Goal: Find contact information: Find contact information

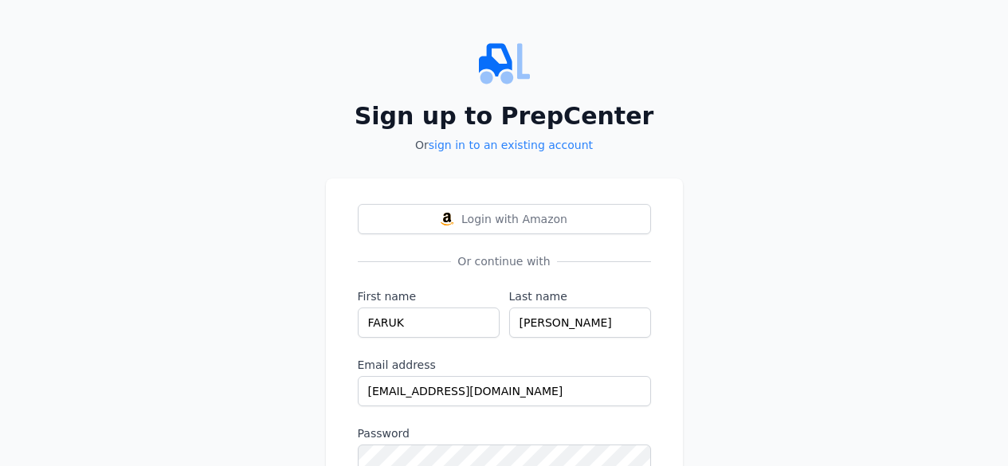
scroll to position [119, 0]
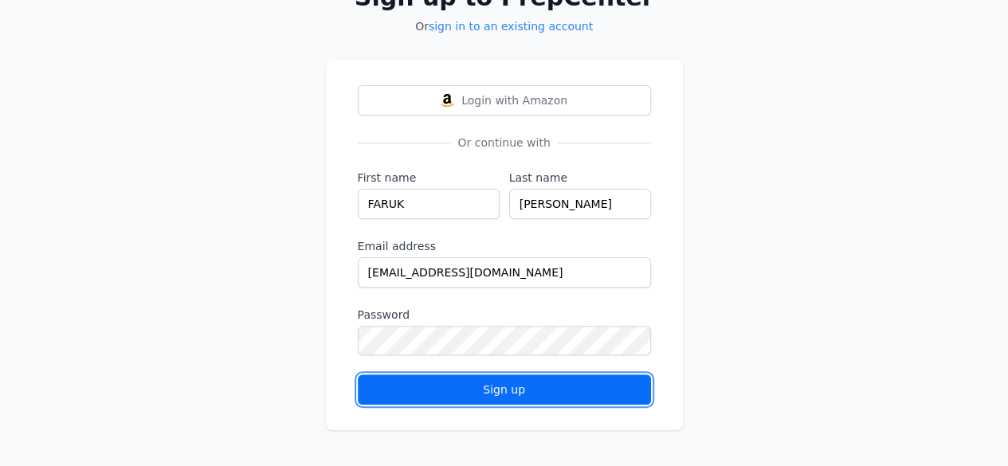
click at [531, 393] on div "Sign up" at bounding box center [504, 390] width 266 height 16
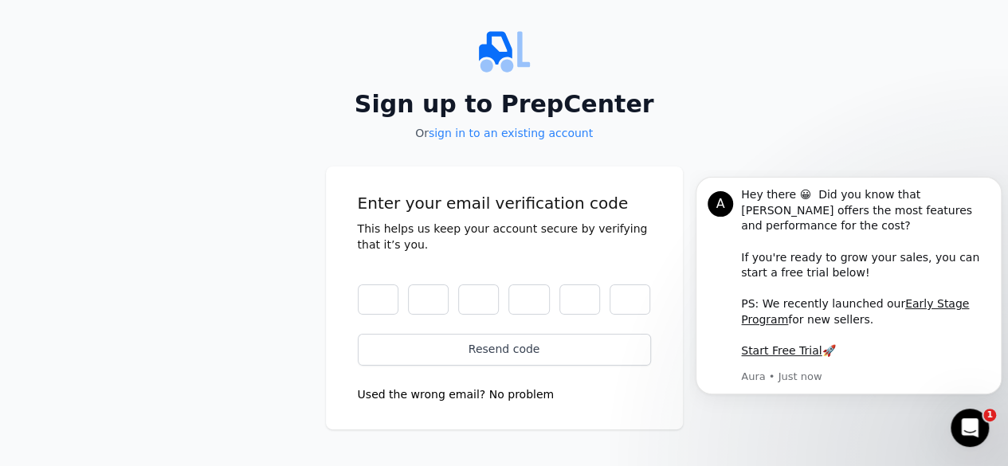
scroll to position [0, 0]
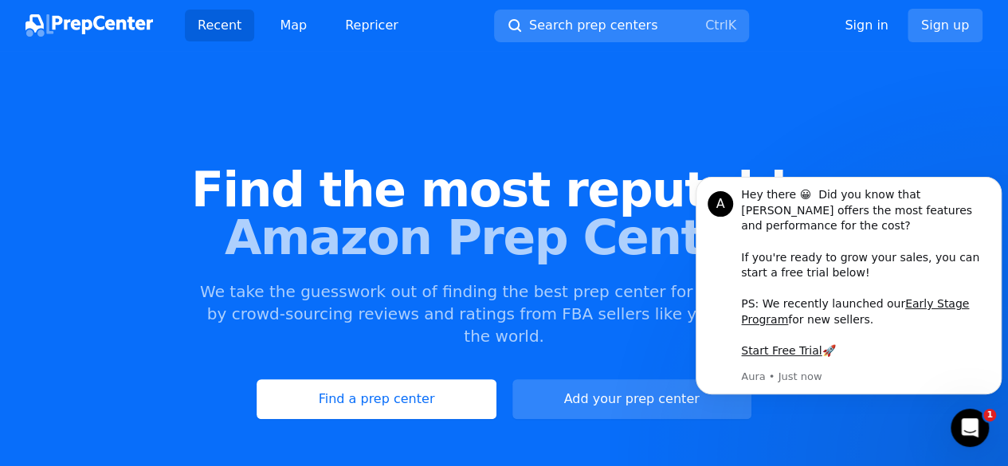
scroll to position [1, 0]
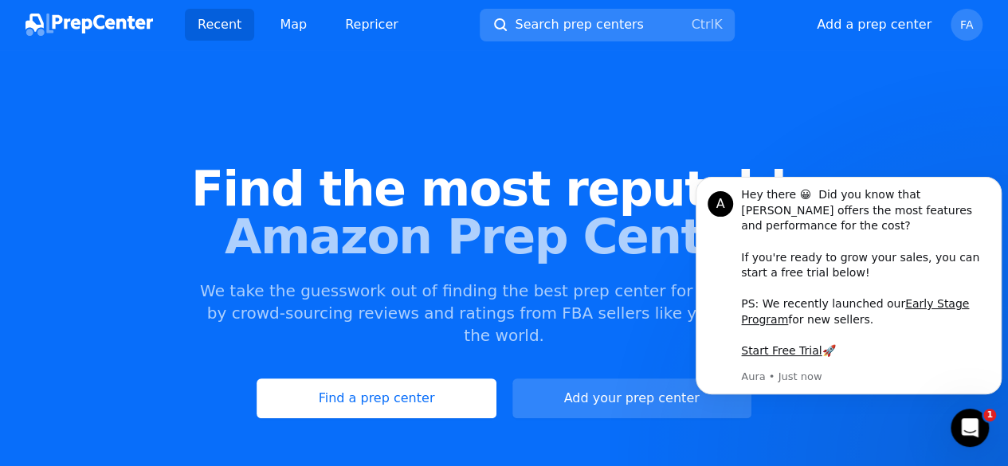
click at [668, 107] on div "Find the most reputable Amazon Prep Centers We take the guesswork out of findin…" at bounding box center [504, 292] width 1008 height 432
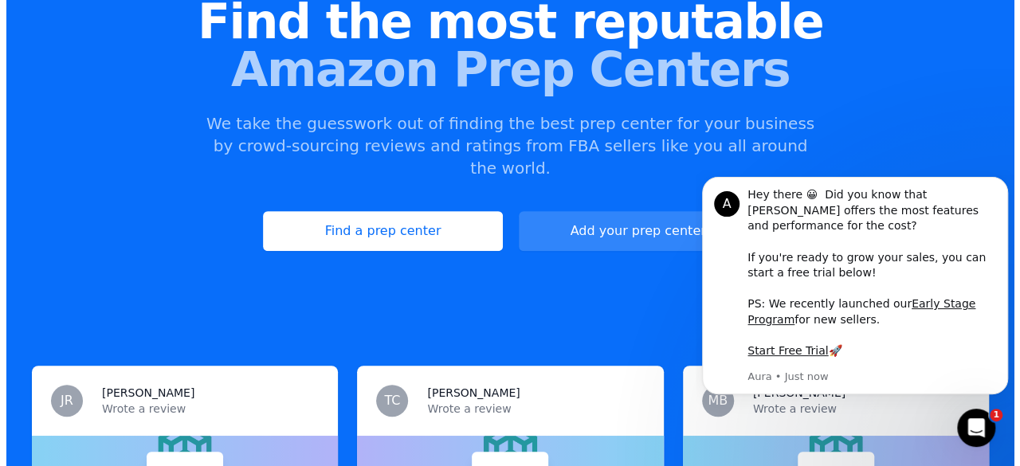
scroll to position [0, 0]
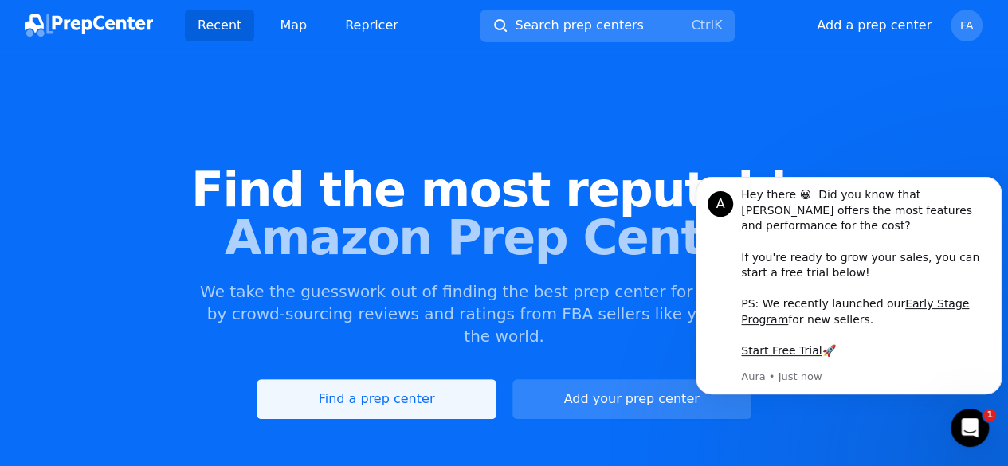
click at [386, 379] on link "Find a prep center" at bounding box center [376, 399] width 239 height 40
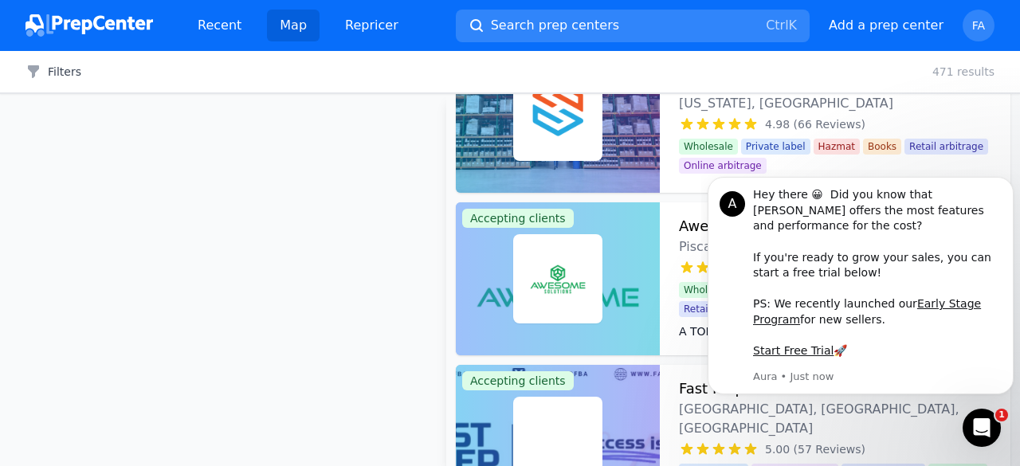
scroll to position [486, 0]
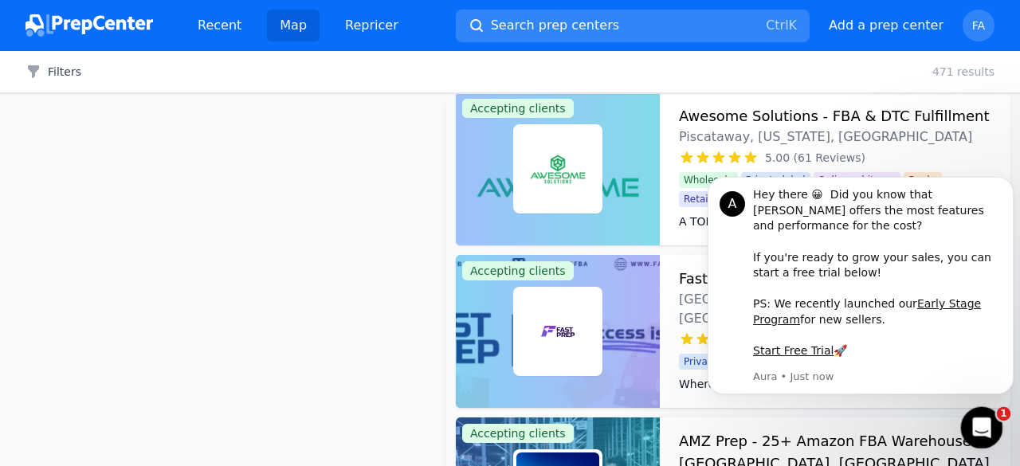
click at [982, 410] on div "Open Intercom Messenger" at bounding box center [979, 425] width 53 height 53
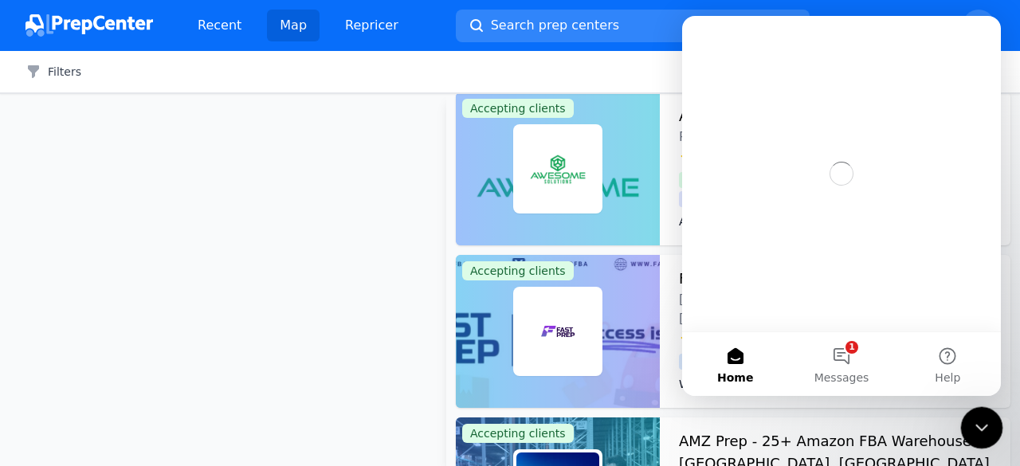
scroll to position [0, 0]
click at [982, 410] on div "Close Intercom Messenger" at bounding box center [979, 425] width 38 height 38
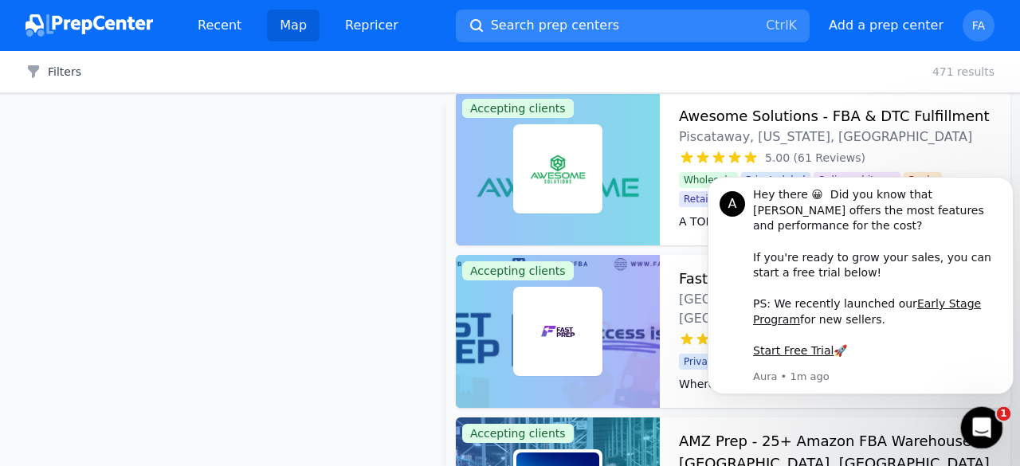
click at [982, 410] on div "Open Intercom Messenger" at bounding box center [979, 425] width 53 height 53
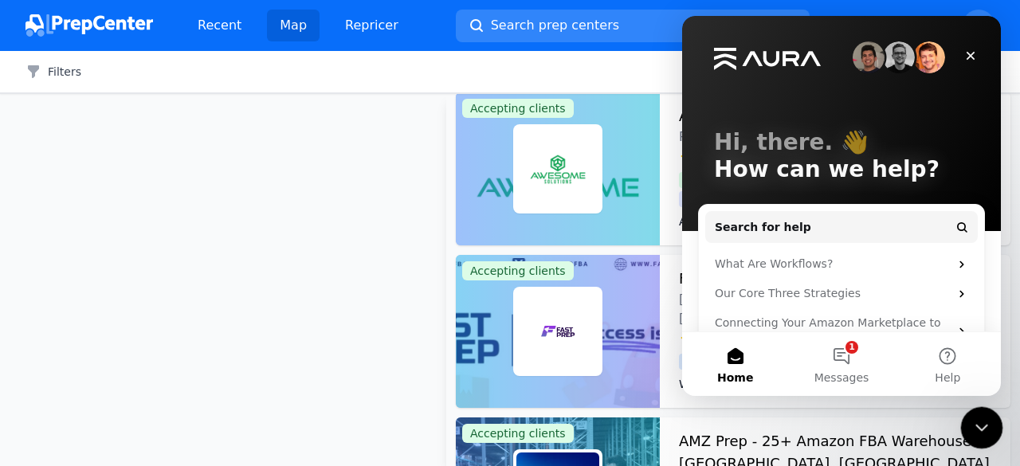
click at [982, 410] on div "Close Intercom Messenger" at bounding box center [979, 425] width 38 height 38
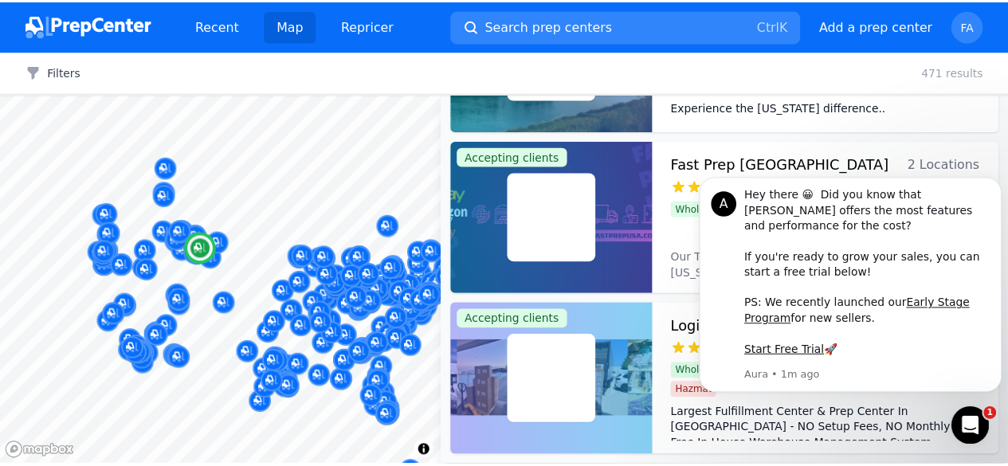
scroll to position [1263, 0]
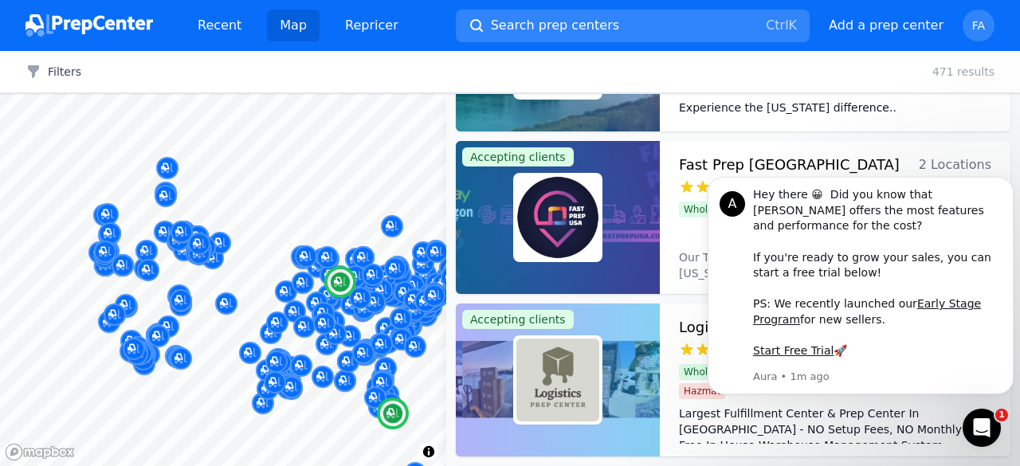
click at [730, 162] on h3 "Fast Prep [GEOGRAPHIC_DATA]" at bounding box center [789, 165] width 221 height 22
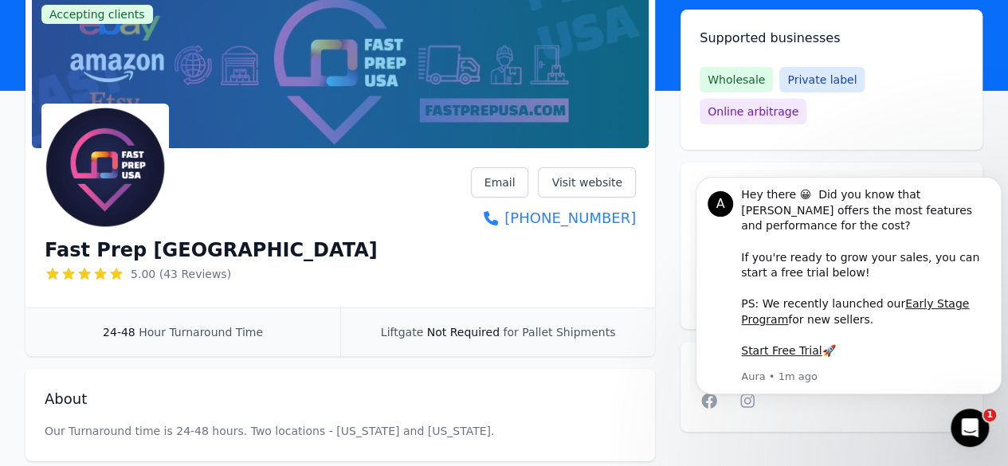
scroll to position [114, 0]
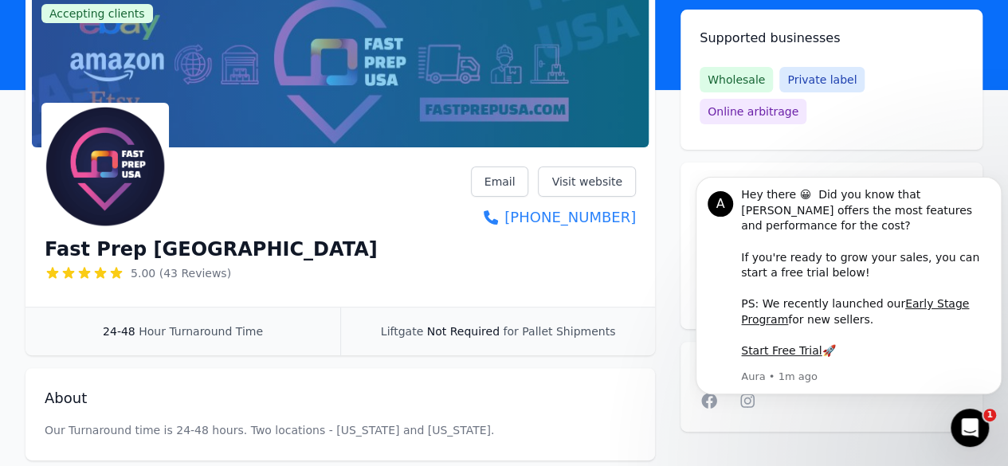
click at [529, 186] on link "Email" at bounding box center [500, 182] width 58 height 30
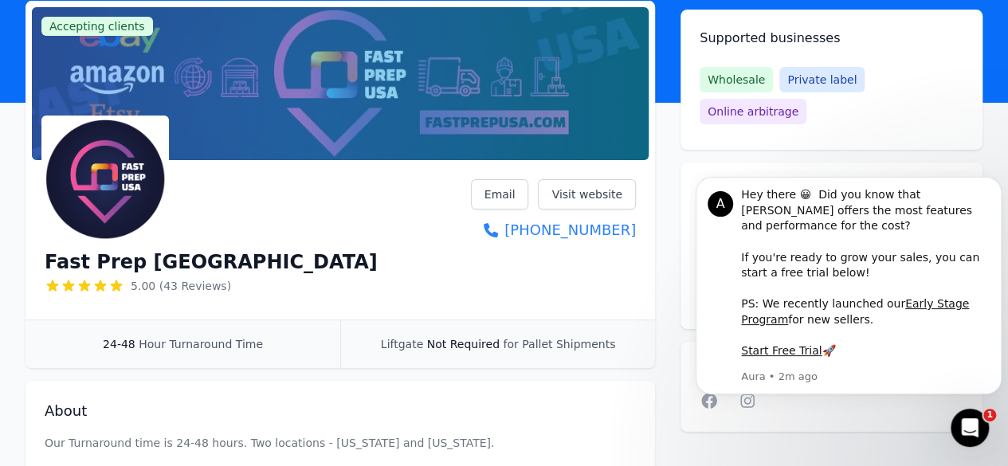
scroll to position [0, 0]
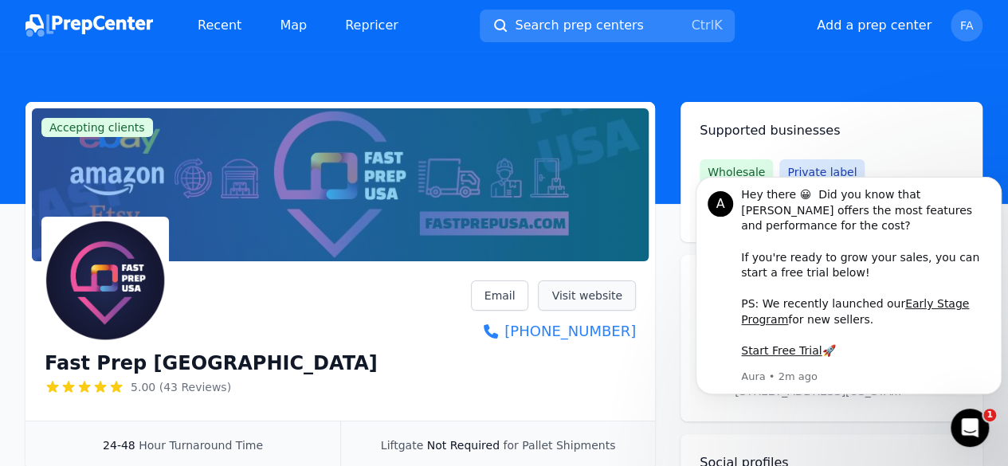
click at [585, 290] on link "Visit website" at bounding box center [587, 295] width 98 height 30
